Goal: Task Accomplishment & Management: Manage account settings

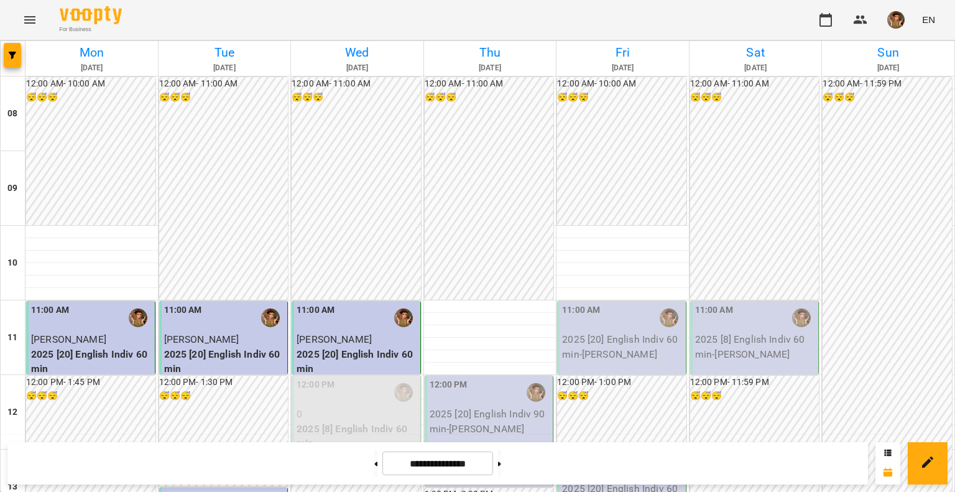
scroll to position [498, 0]
click at [894, 17] on img "button" at bounding box center [896, 19] width 17 height 17
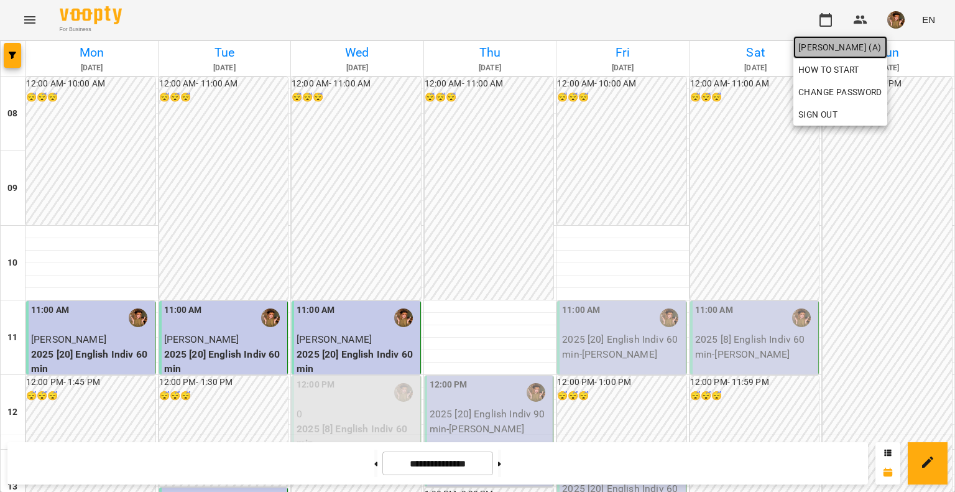
click at [845, 52] on span "[PERSON_NAME] (а)" at bounding box center [841, 47] width 84 height 15
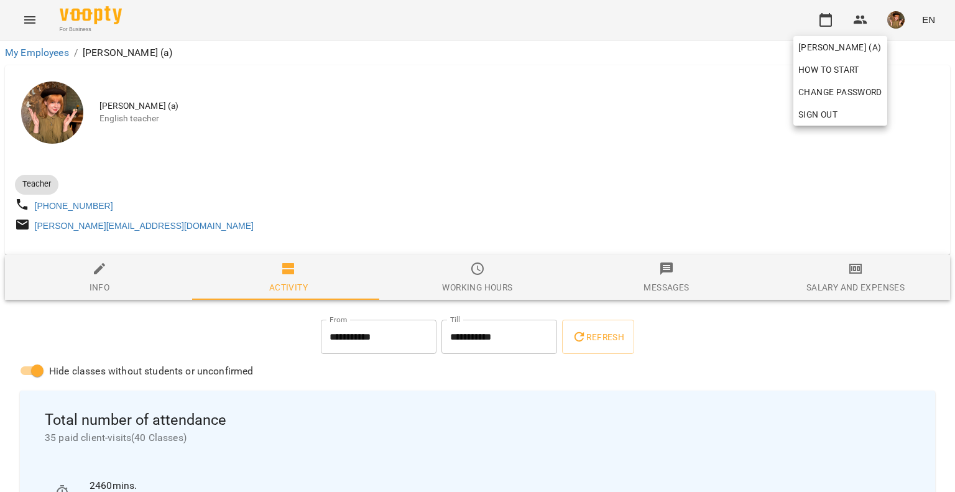
click at [748, 338] on div at bounding box center [477, 246] width 955 height 492
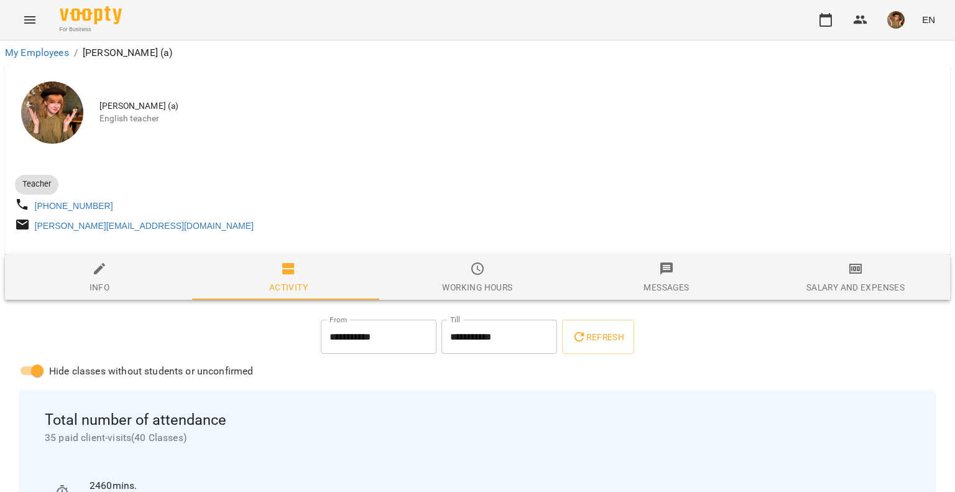
click at [480, 281] on span "Working hours" at bounding box center [478, 278] width 174 height 34
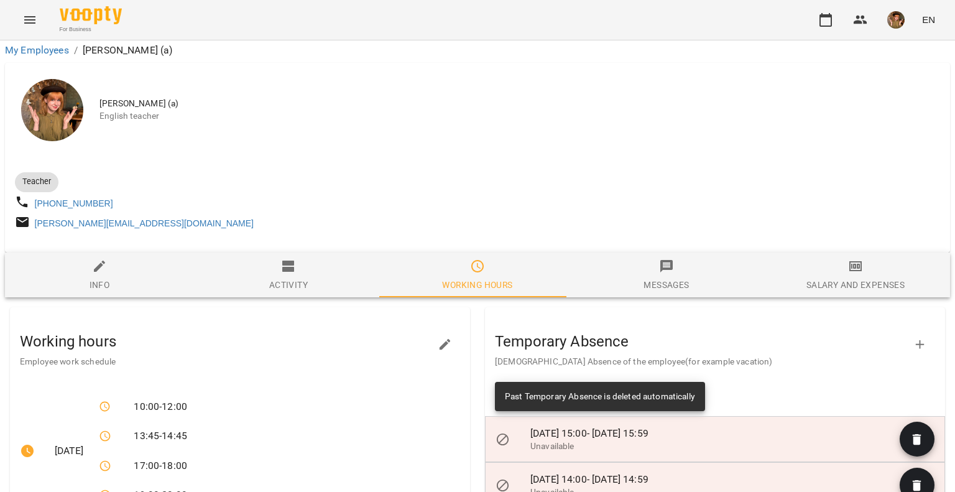
scroll to position [622, 0]
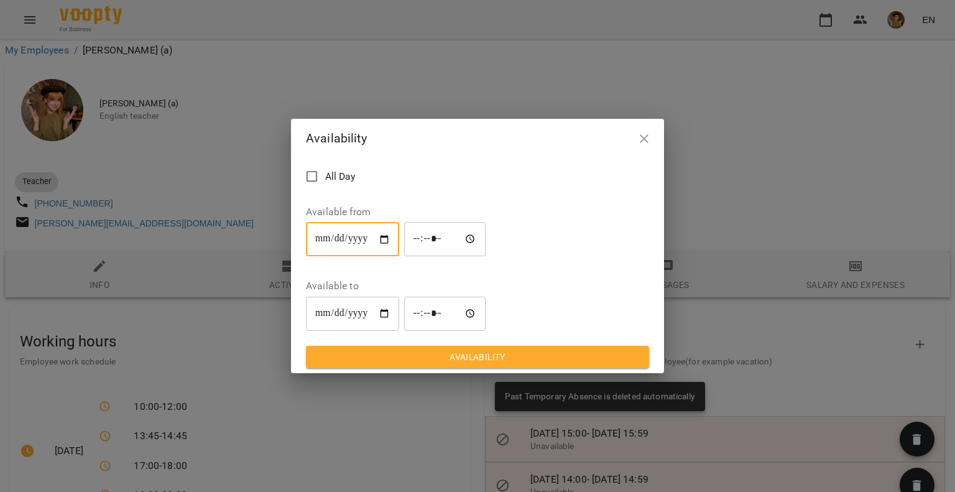
click at [318, 257] on input "**********" at bounding box center [352, 239] width 93 height 35
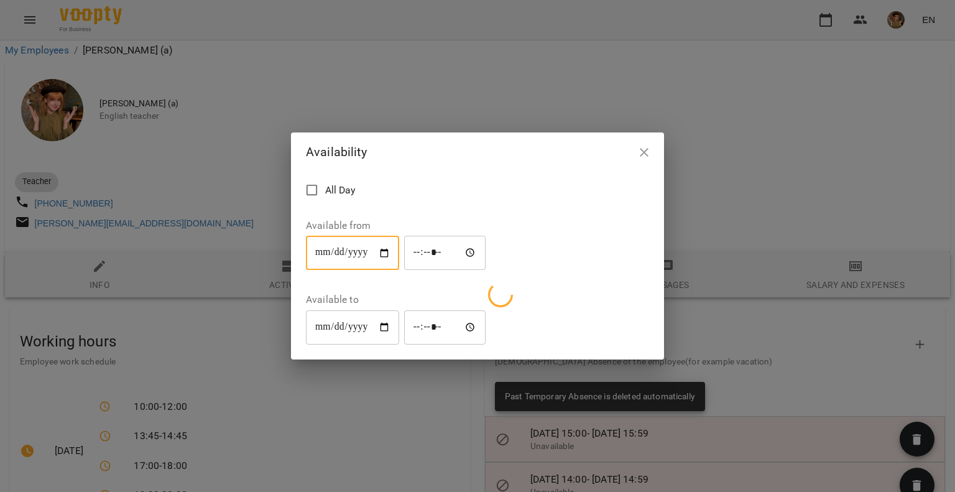
type input "**********"
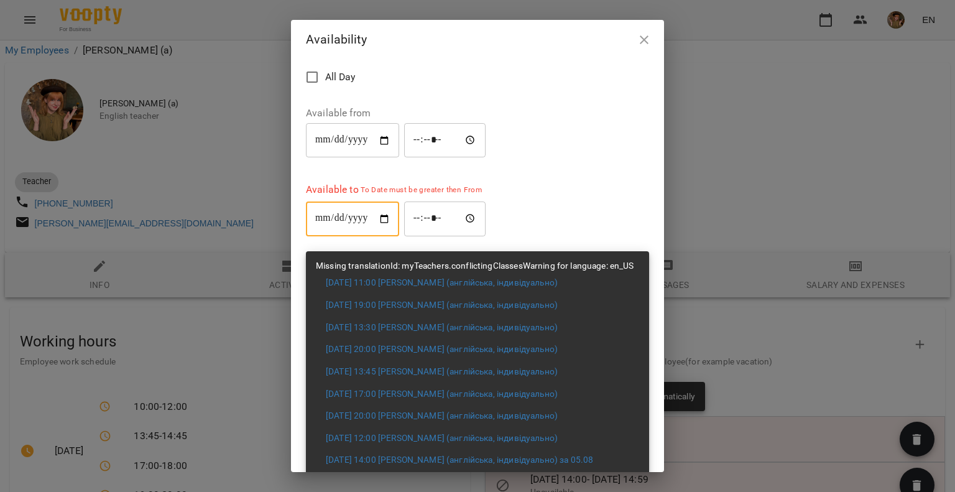
click at [319, 221] on input "**********" at bounding box center [352, 219] width 93 height 35
type input "**********"
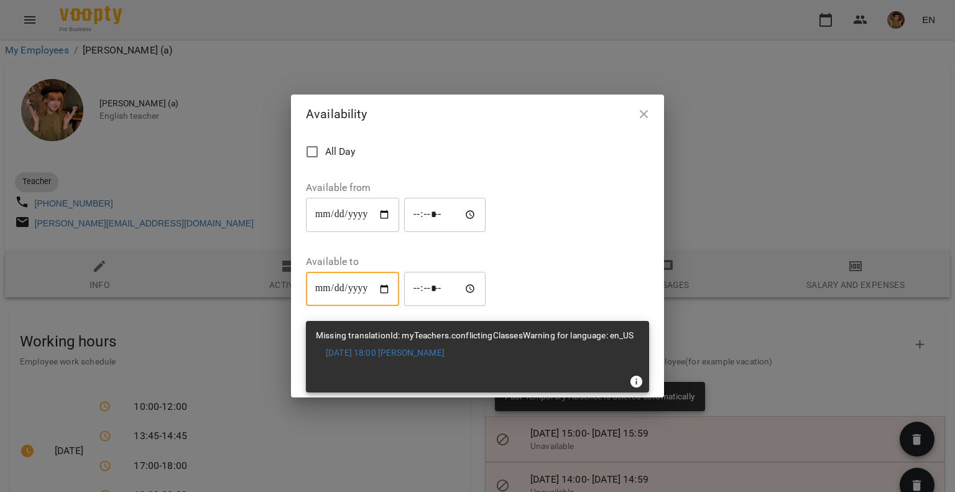
click at [644, 119] on icon "button" at bounding box center [644, 114] width 9 height 9
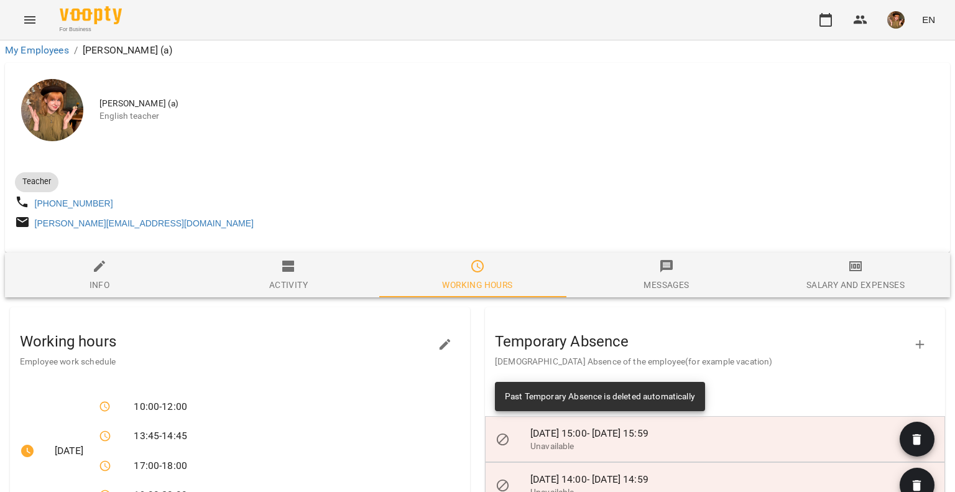
scroll to position [311, 0]
click at [901, 12] on img "button" at bounding box center [896, 19] width 17 height 17
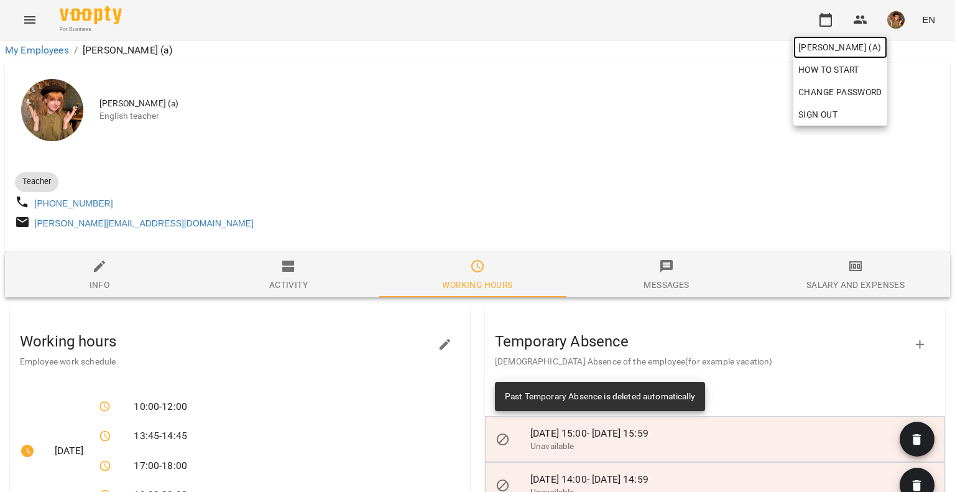
click at [845, 53] on span "[PERSON_NAME] (а)" at bounding box center [841, 47] width 84 height 15
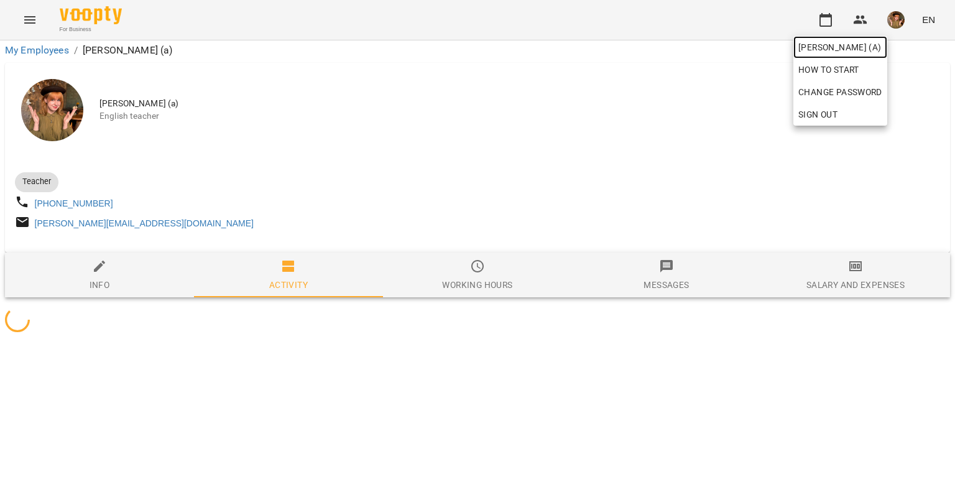
scroll to position [0, 0]
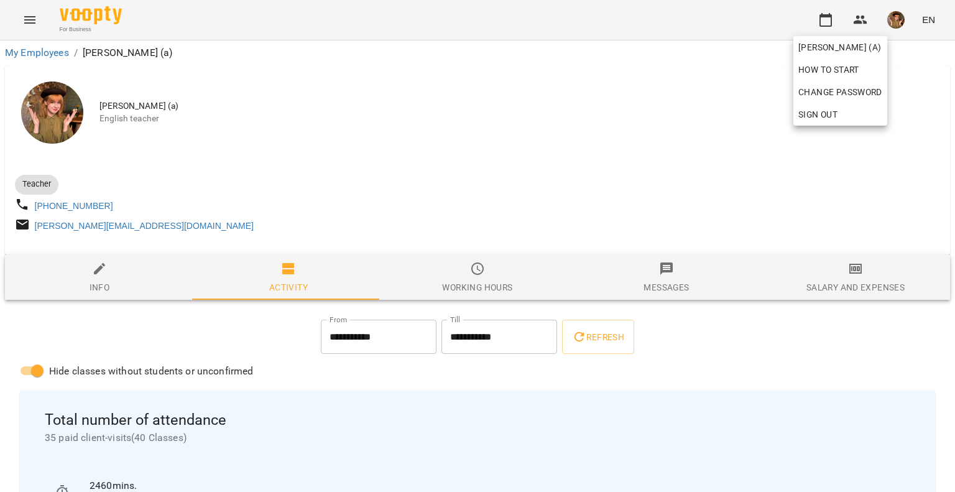
click at [85, 19] on div at bounding box center [477, 246] width 955 height 492
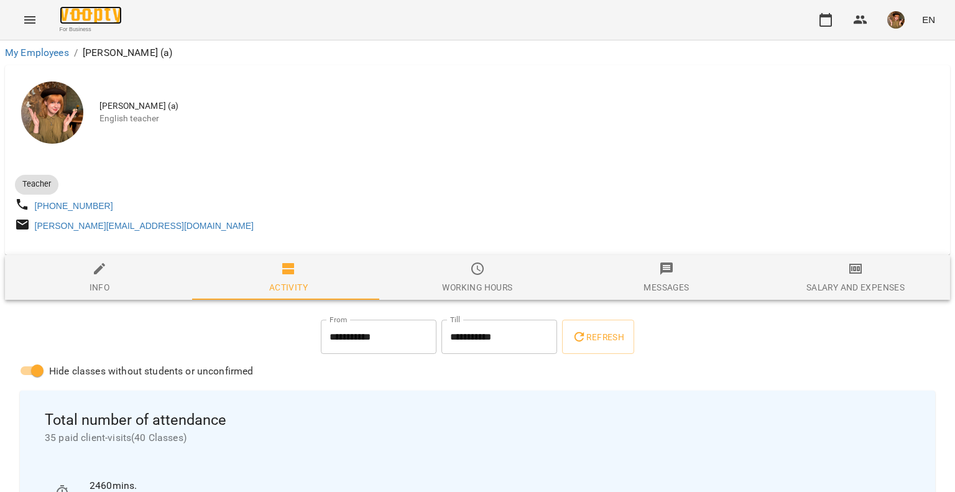
click at [85, 14] on img at bounding box center [91, 15] width 62 height 18
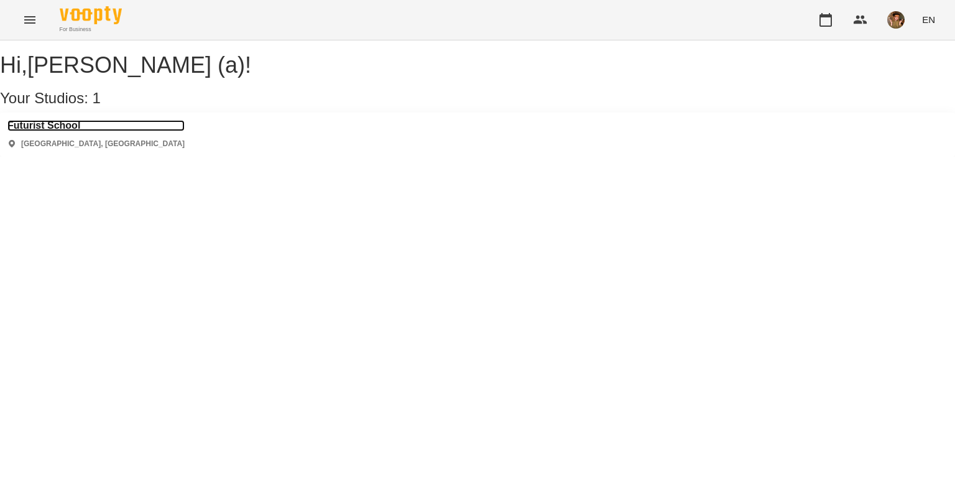
click at [71, 131] on h3 "Futurist School" at bounding box center [95, 125] width 177 height 11
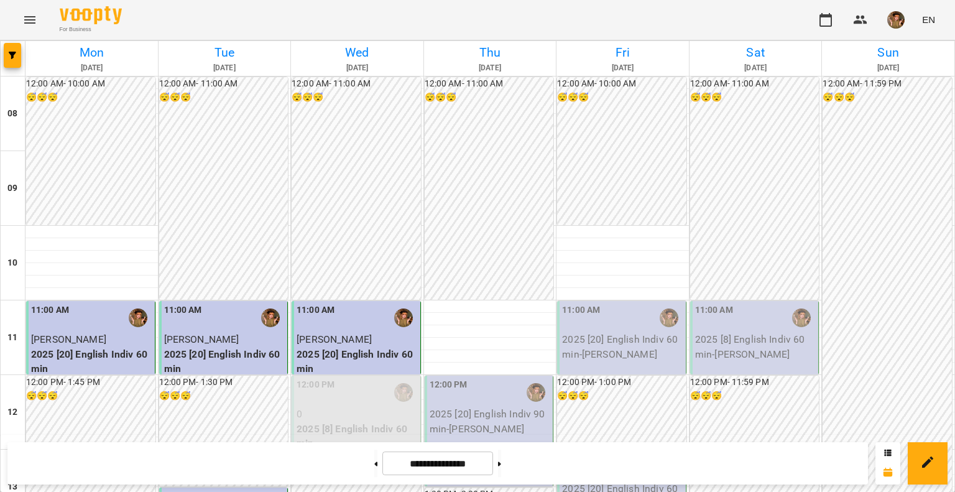
scroll to position [511, 0]
click at [893, 16] on img "button" at bounding box center [896, 19] width 17 height 17
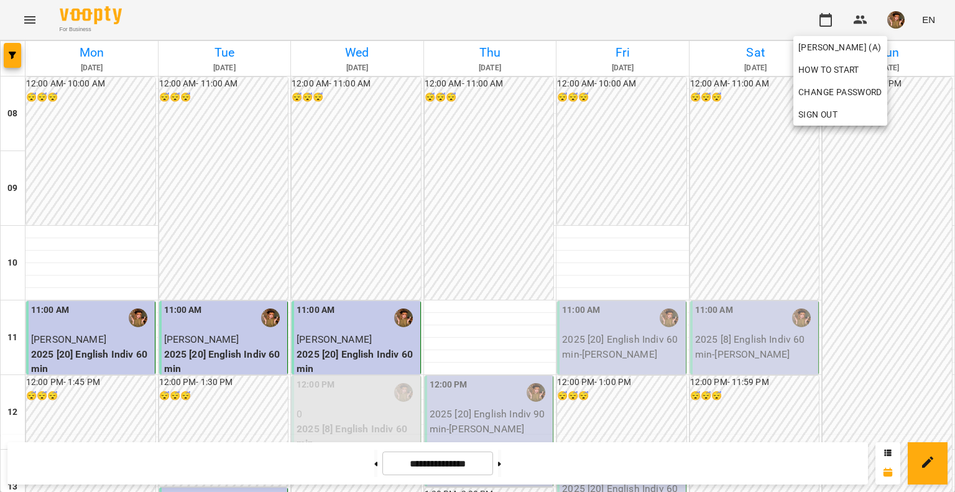
drag, startPoint x: 587, startPoint y: 335, endPoint x: 647, endPoint y: 360, distance: 65.5
click at [647, 360] on div at bounding box center [477, 246] width 955 height 492
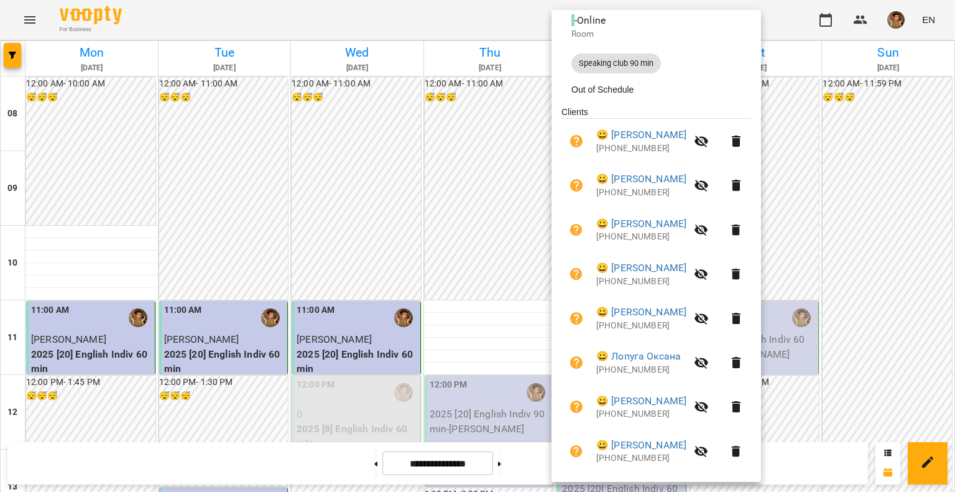
scroll to position [164, 0]
